Goal: Information Seeking & Learning: Learn about a topic

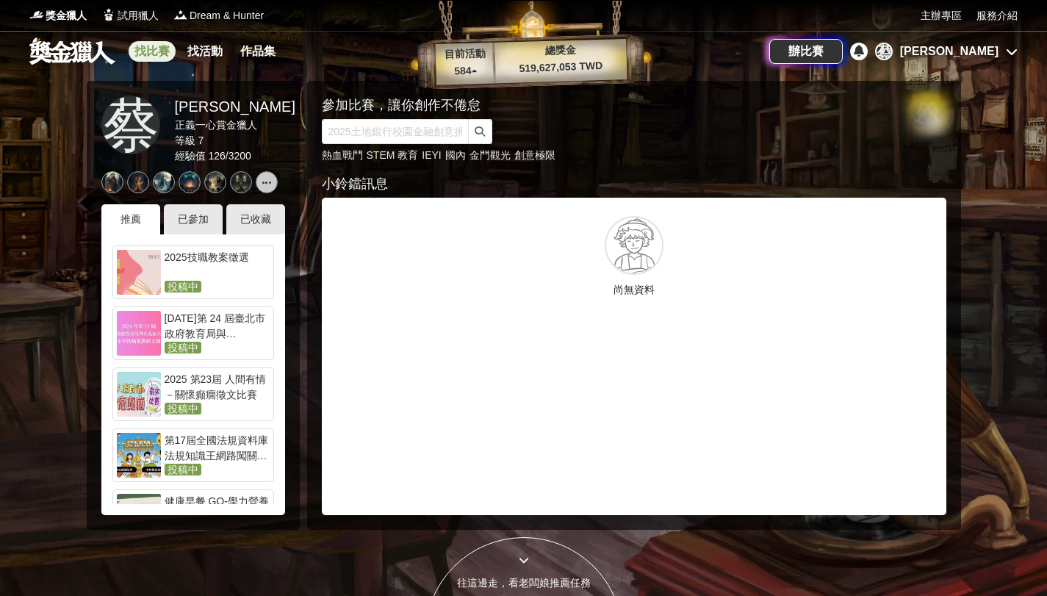
click at [145, 51] on link "找比賽" at bounding box center [152, 51] width 47 height 21
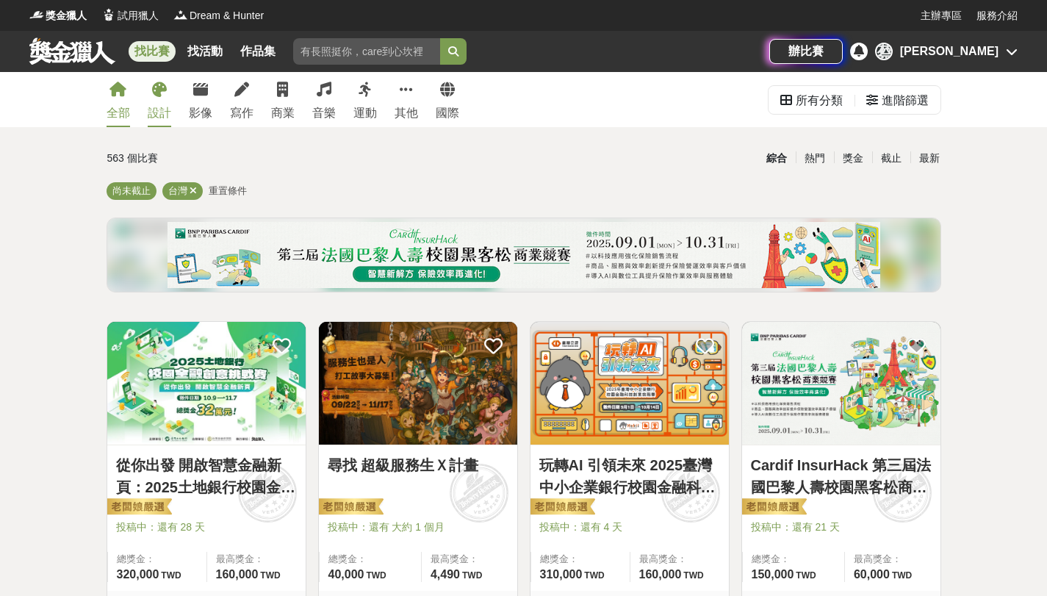
click at [160, 102] on link "設計" at bounding box center [160, 99] width 24 height 55
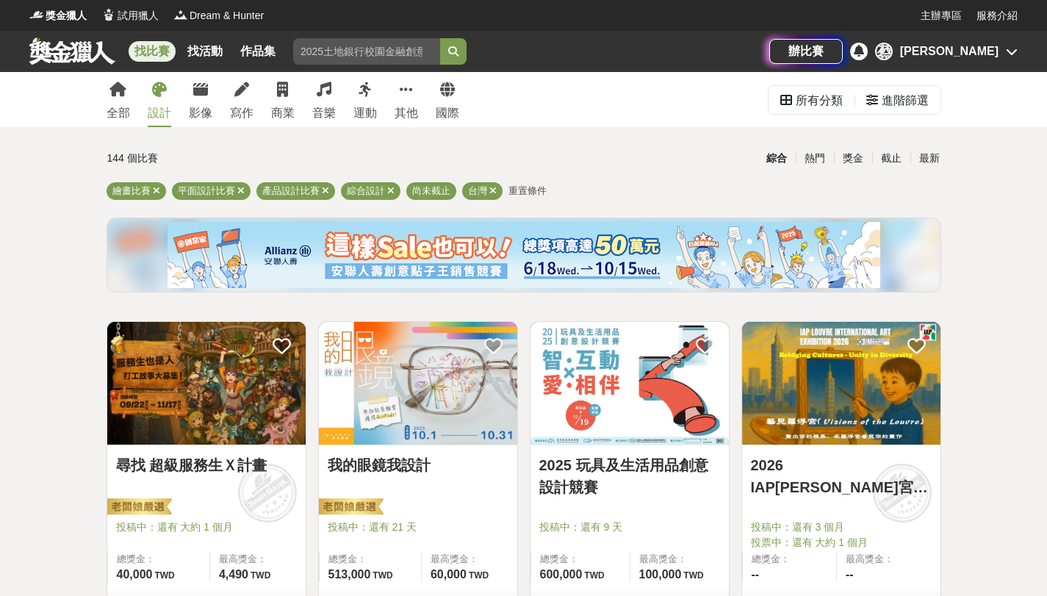
click at [477, 397] on img at bounding box center [418, 383] width 198 height 123
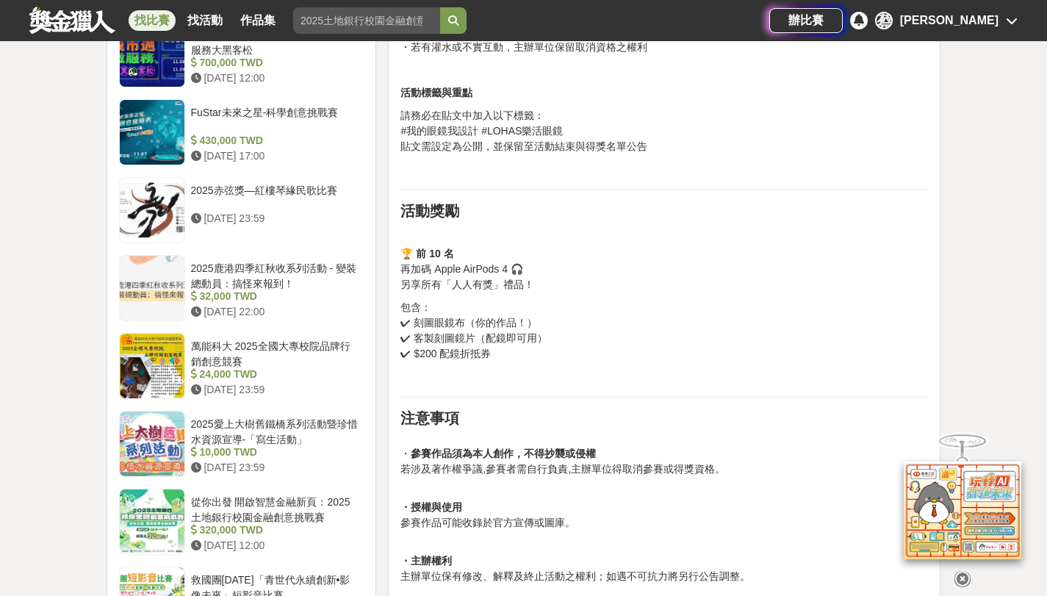
scroll to position [1417, 0]
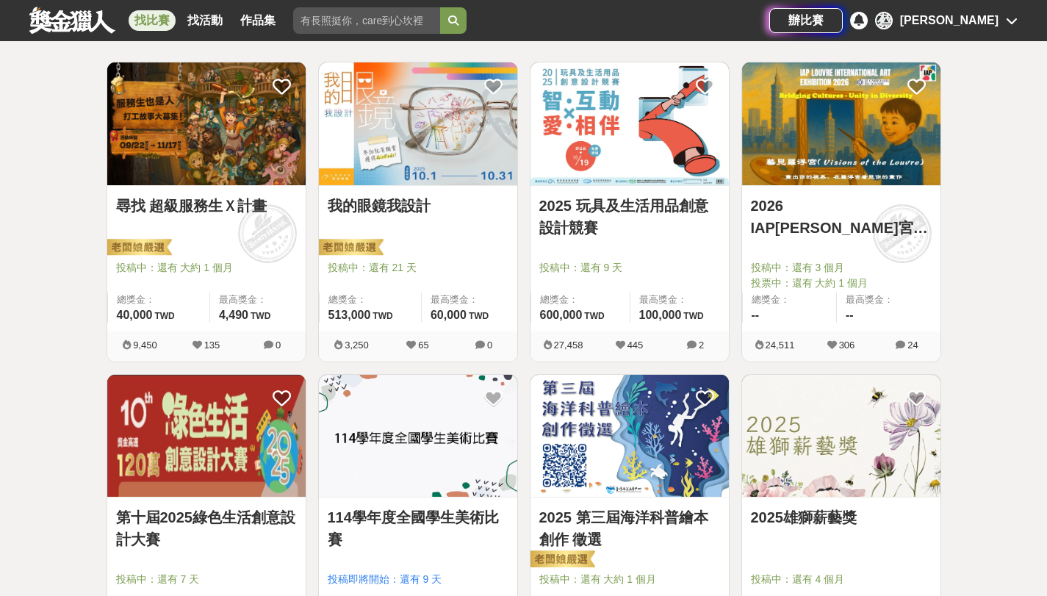
scroll to position [264, 0]
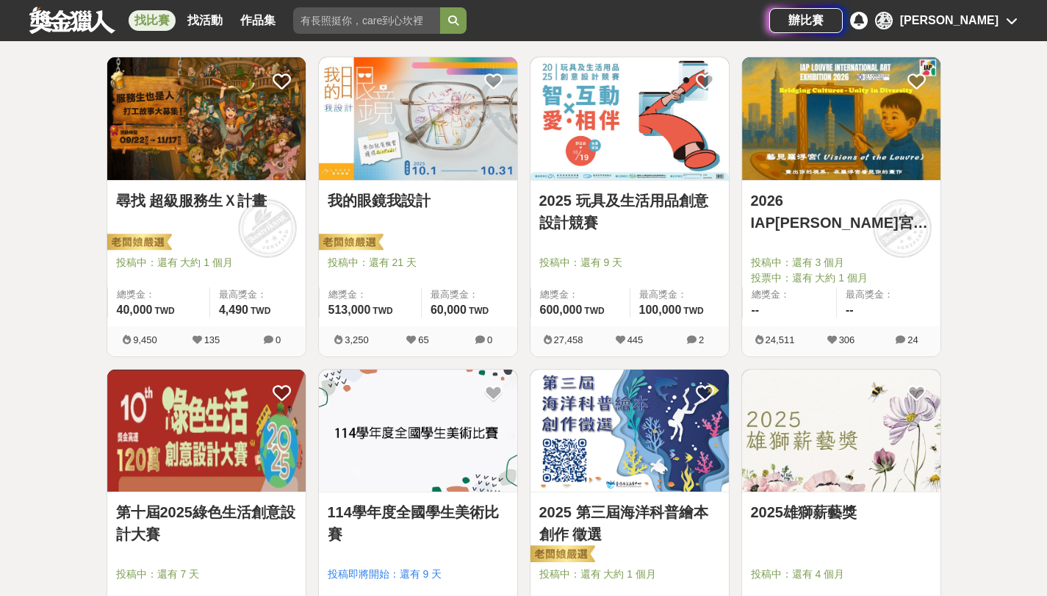
click at [223, 510] on link "第十屆2025綠色生活創意設計大賽" at bounding box center [206, 523] width 181 height 44
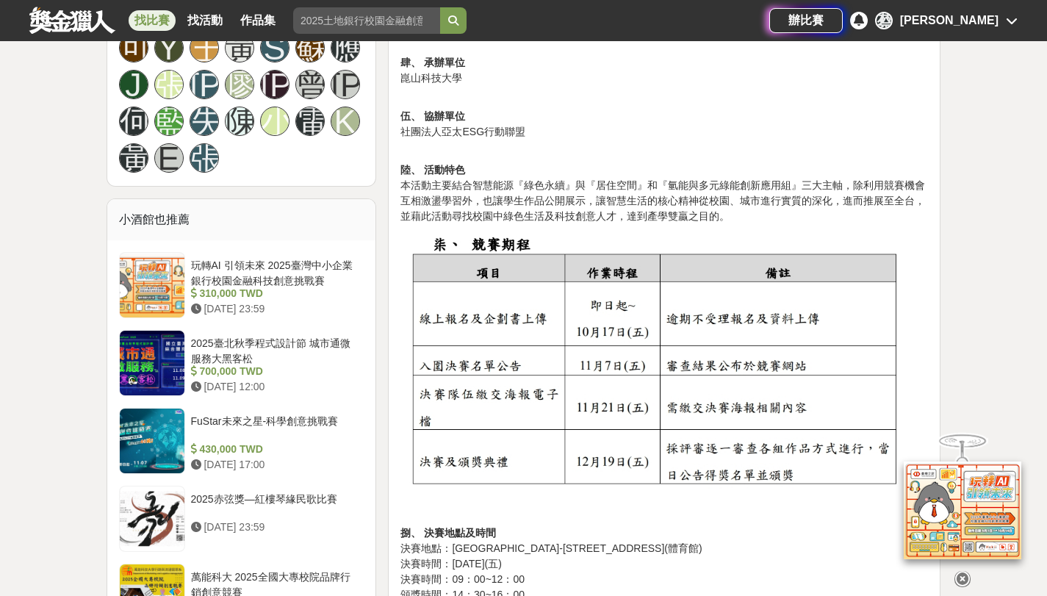
scroll to position [1158, 0]
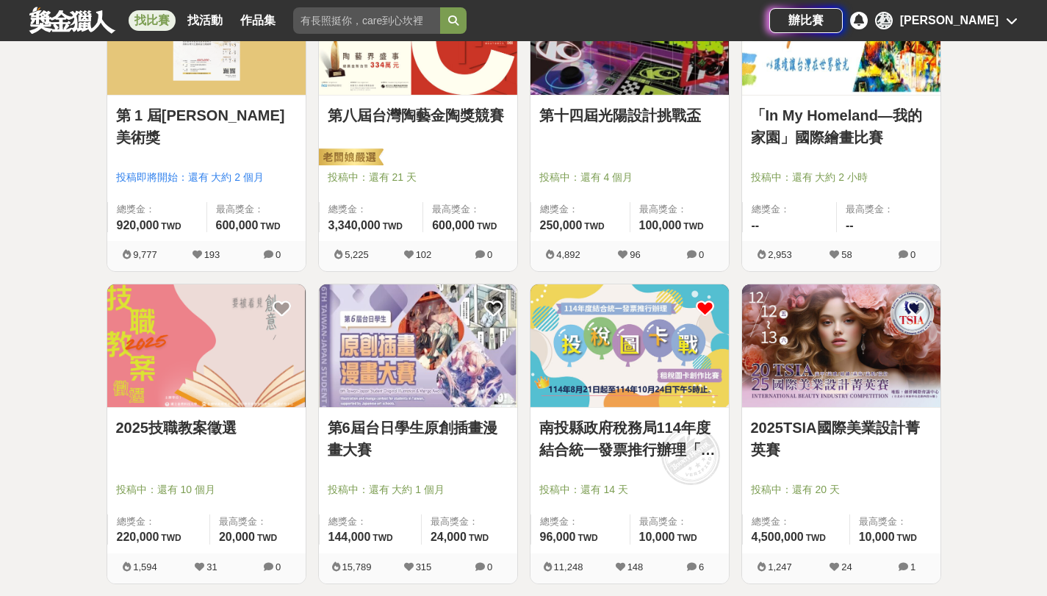
scroll to position [1695, 0]
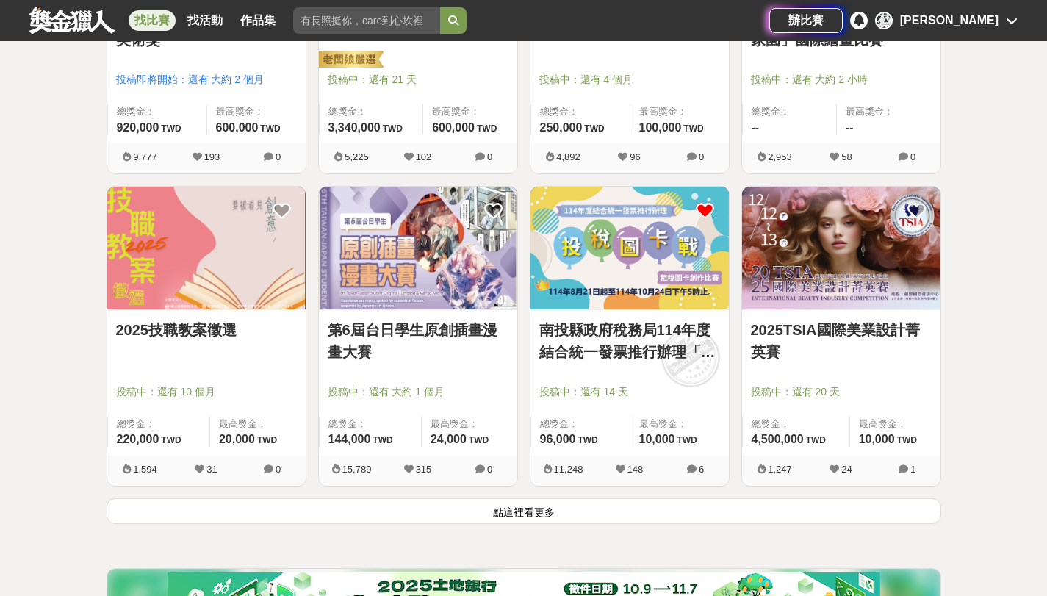
click at [630, 342] on link "南投縣政府稅務局114年度結合統一發票推行辦理「投稅圖卡戰」租稅圖卡創作比賽" at bounding box center [629, 341] width 181 height 44
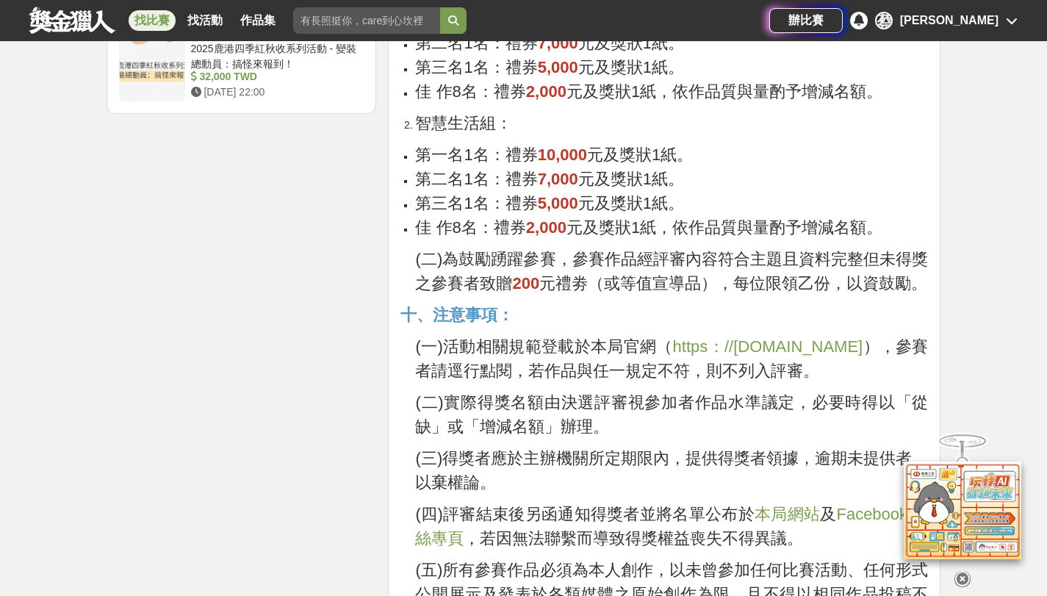
scroll to position [3454, 0]
